Goal: Information Seeking & Learning: Learn about a topic

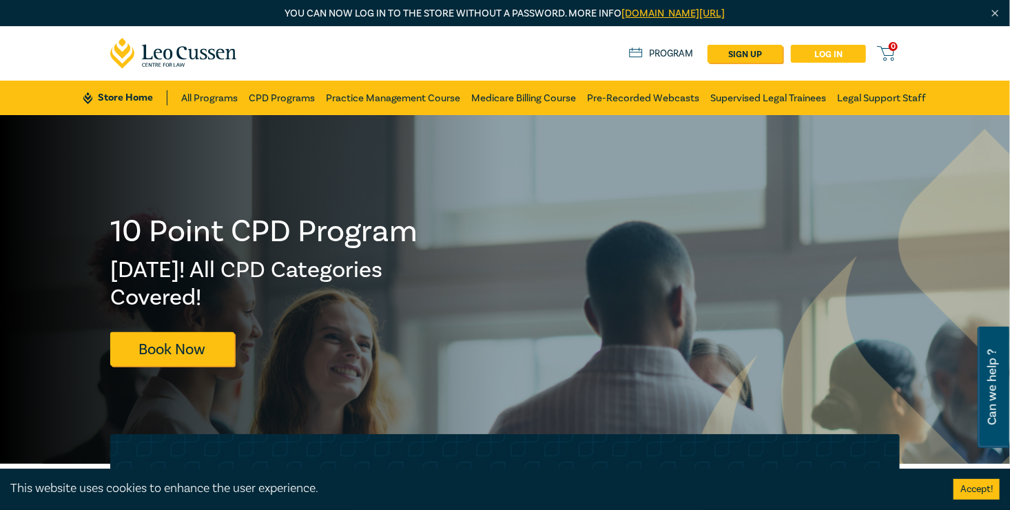
click at [866, 47] on link "Log in" at bounding box center [828, 54] width 75 height 18
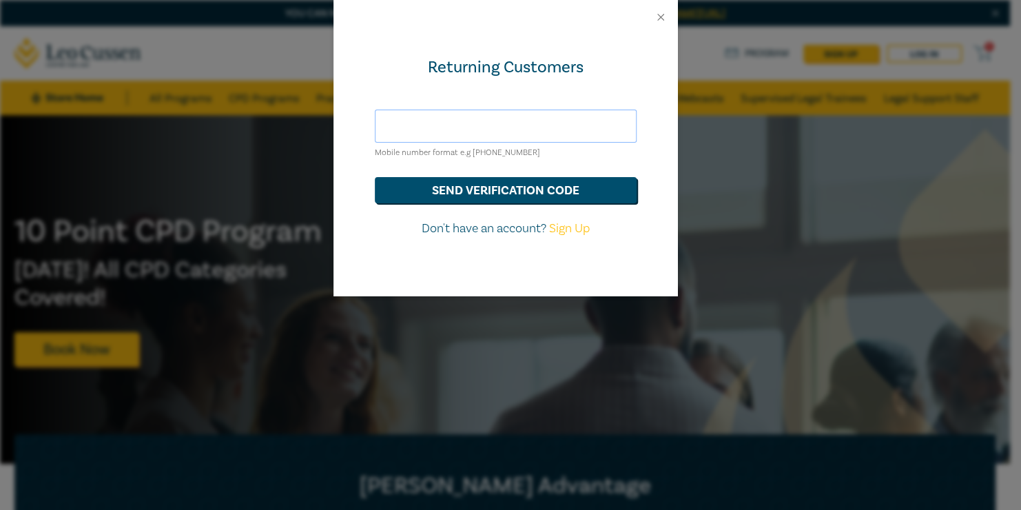
click at [498, 112] on input "text" at bounding box center [506, 126] width 262 height 33
type input "[EMAIL_ADDRESS][DOMAIN_NAME]"
click at [480, 203] on form "[EMAIL_ADDRESS][DOMAIN_NAME] Mobile number format e.g [PHONE_NUMBER] send verif…" at bounding box center [506, 174] width 262 height 128
click at [491, 190] on button "send verification code" at bounding box center [506, 190] width 262 height 26
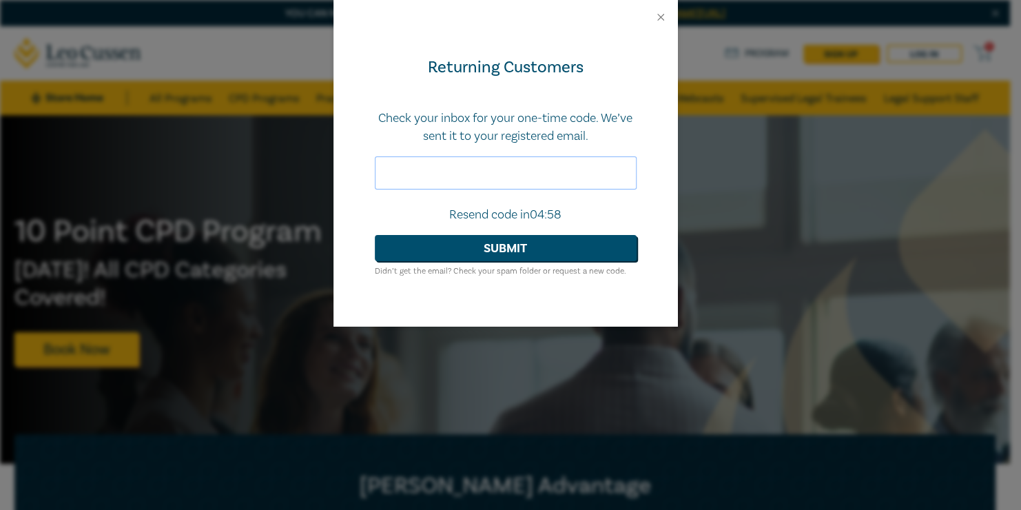
click at [513, 171] on input "text" at bounding box center [506, 172] width 262 height 33
paste input "883745"
type input "883745"
click at [515, 245] on button "Submit" at bounding box center [506, 248] width 262 height 26
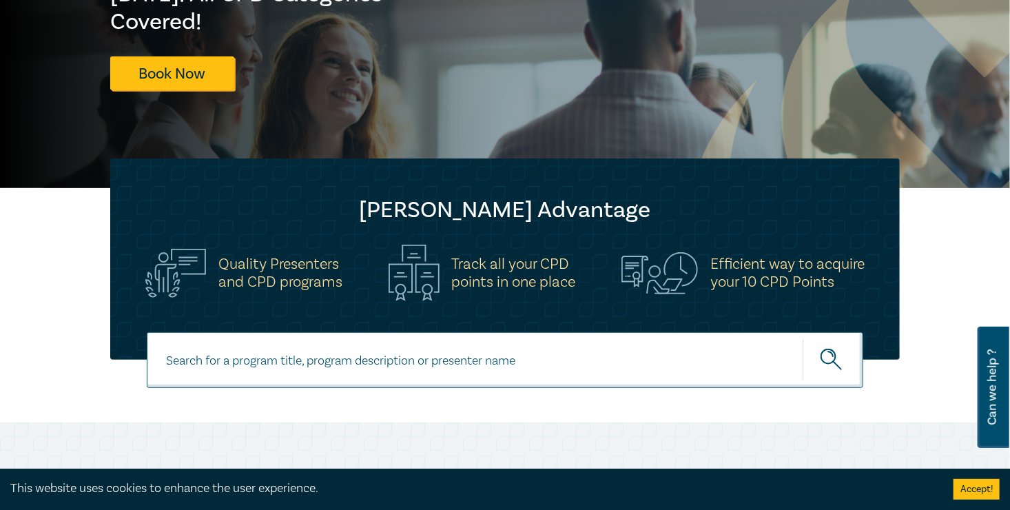
scroll to position [276, 0]
click at [404, 350] on input at bounding box center [505, 360] width 717 height 56
type input "insolvency"
click at [803, 339] on button "submit" at bounding box center [833, 360] width 61 height 42
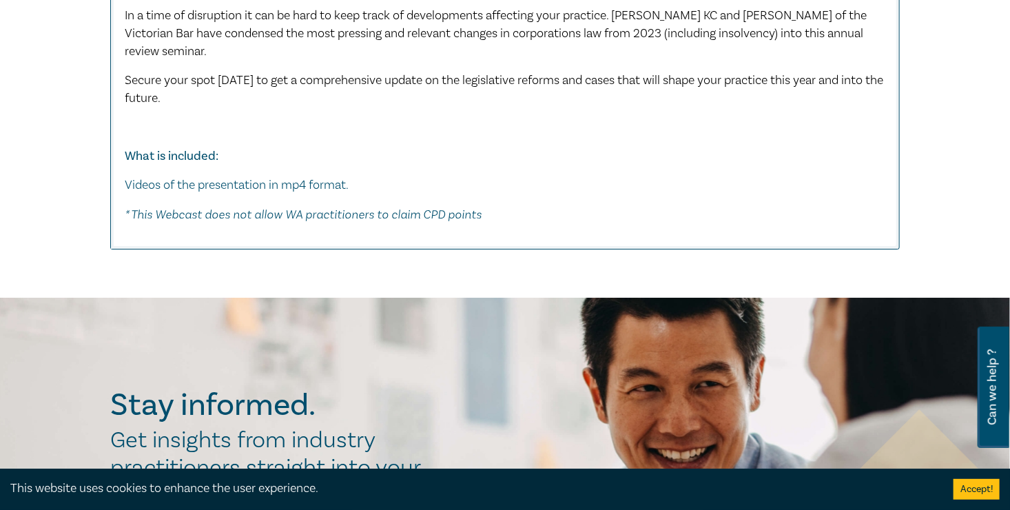
scroll to position [2412, 0]
